Goal: Navigation & Orientation: Go to known website

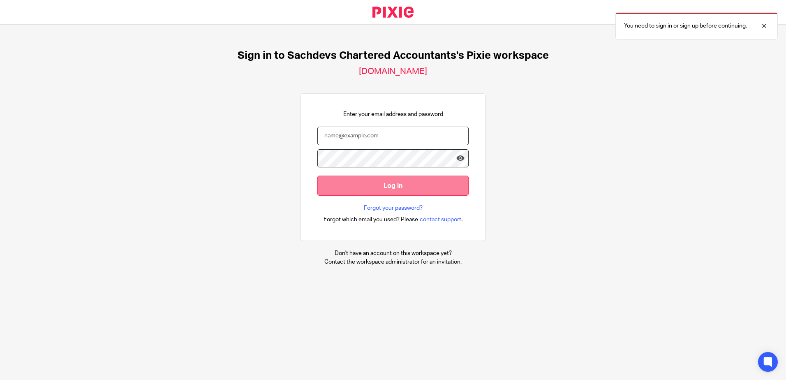
type input "sam@as1group.co.uk"
click at [355, 186] on input "Log in" at bounding box center [392, 186] width 151 height 20
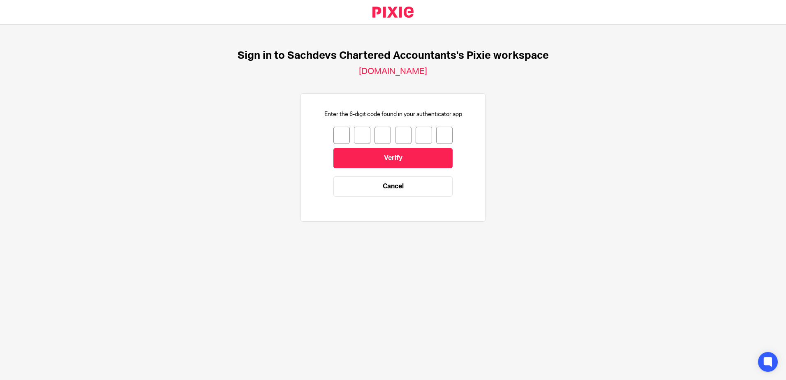
click at [343, 139] on input "number" at bounding box center [341, 135] width 16 height 17
type input "5"
type input "8"
type input "7"
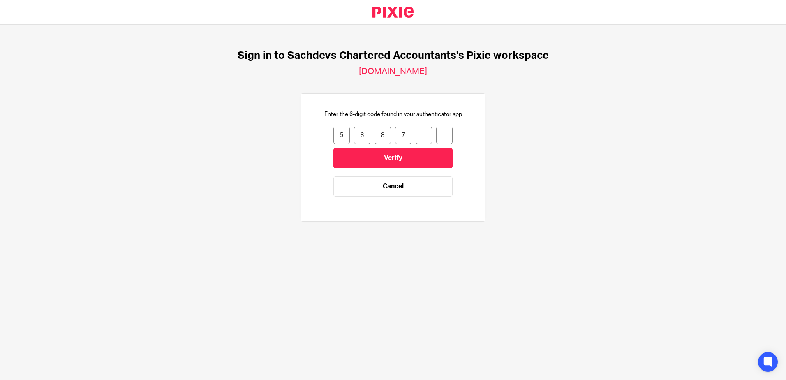
type input "8"
type input "0"
click at [369, 157] on input "Verify" at bounding box center [392, 158] width 119 height 20
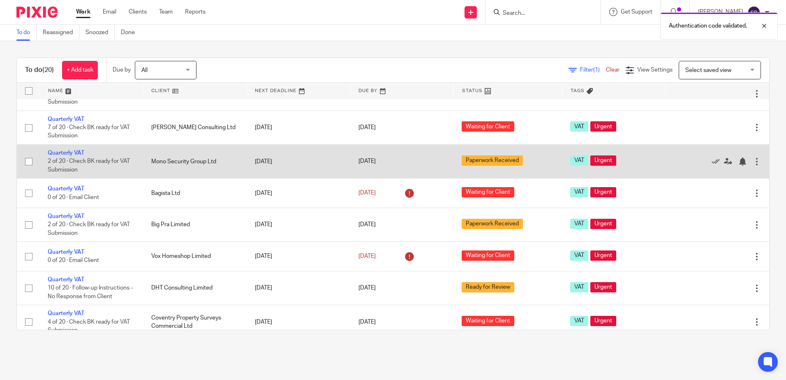
scroll to position [82, 0]
